Goal: Check status

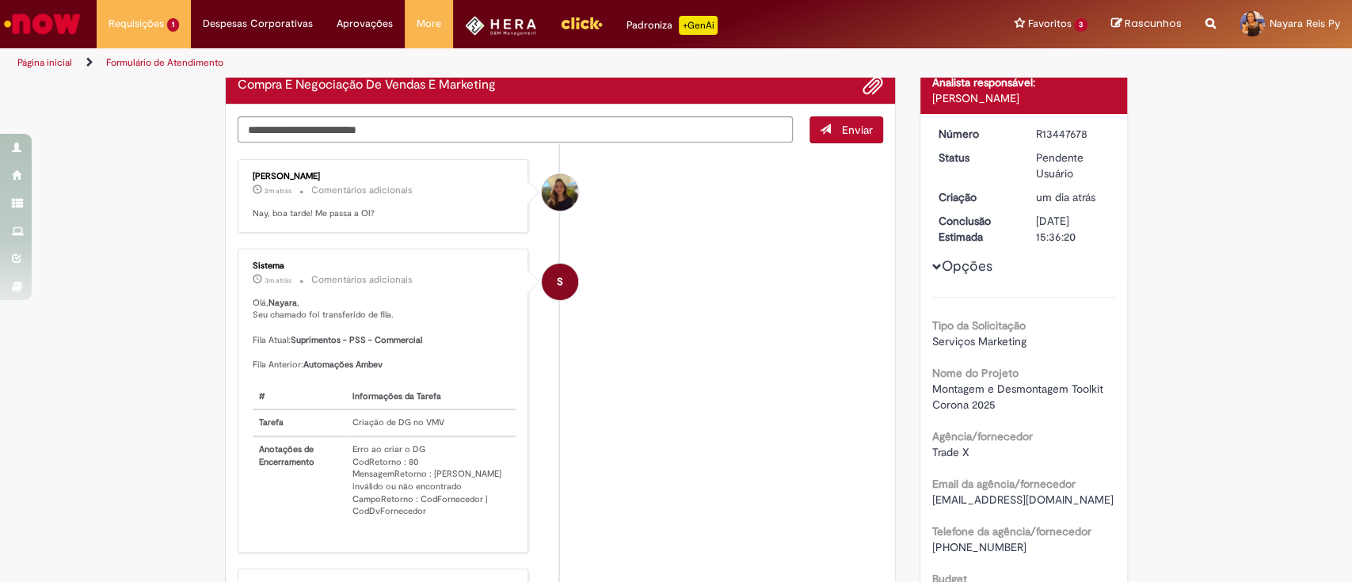
scroll to position [126, 0]
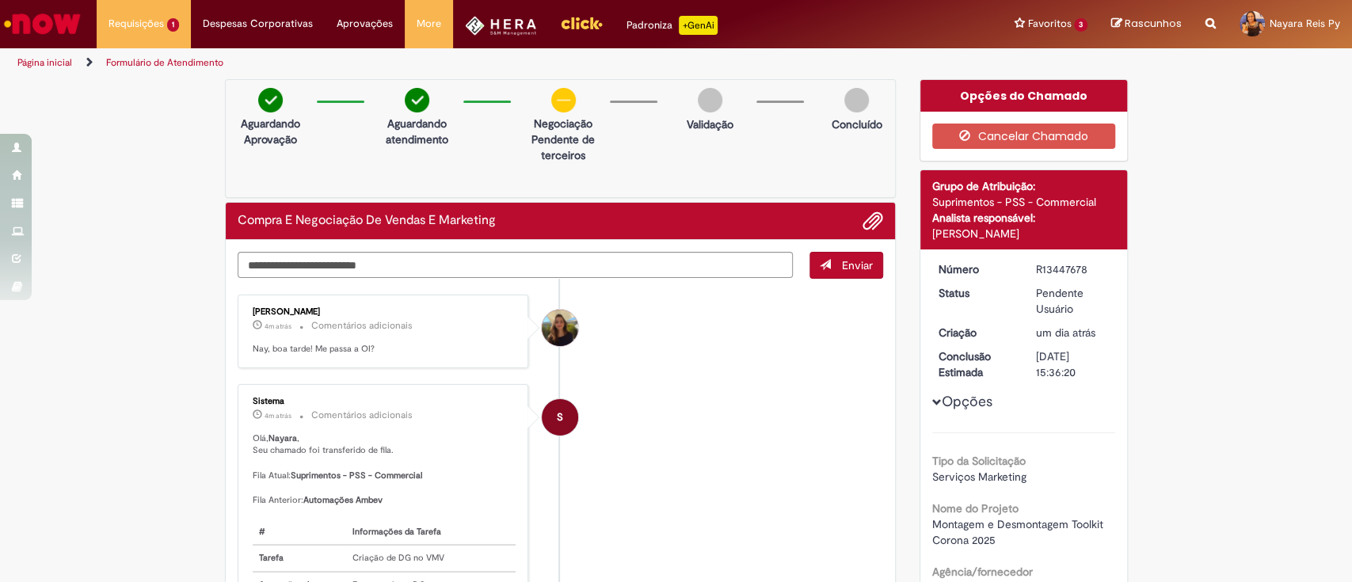
click at [1065, 271] on div "R13447678" at bounding box center [1073, 269] width 74 height 16
copy dd "R13447678"
